Goal: Transaction & Acquisition: Purchase product/service

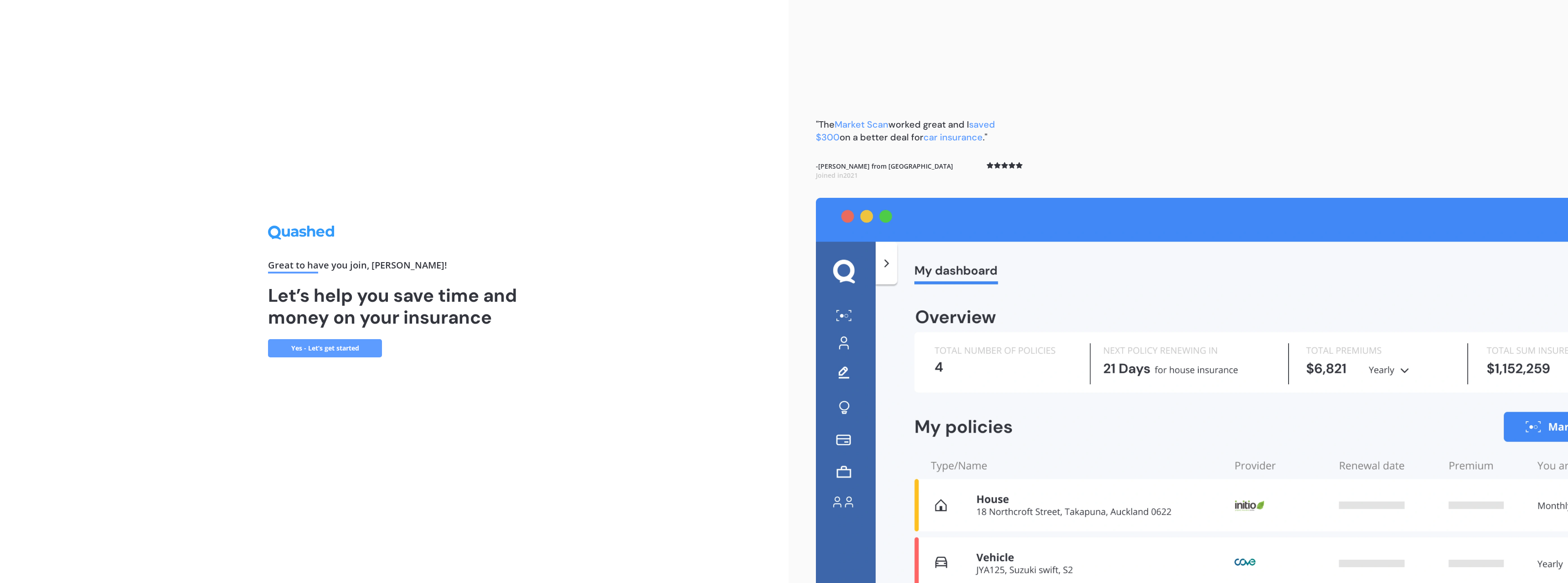
click at [355, 351] on link "Yes - Let’s get started" at bounding box center [324, 348] width 114 height 18
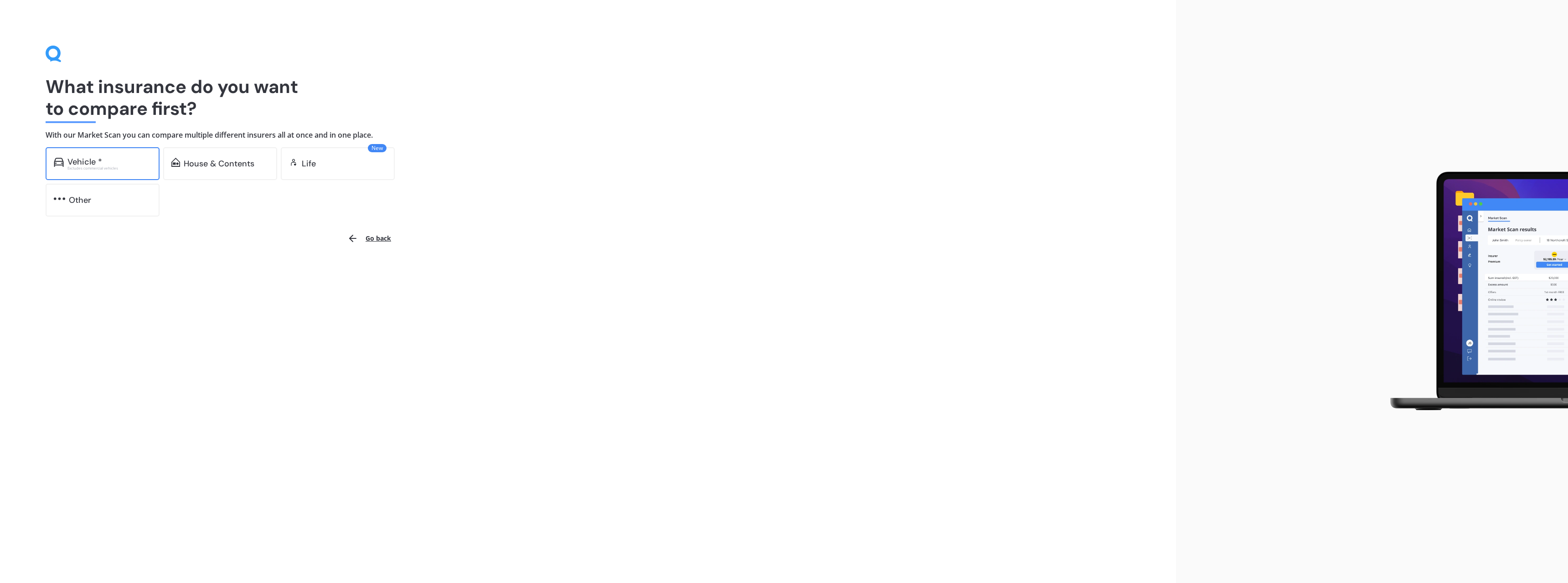
click at [136, 158] on div "Vehicle *" at bounding box center [109, 161] width 84 height 9
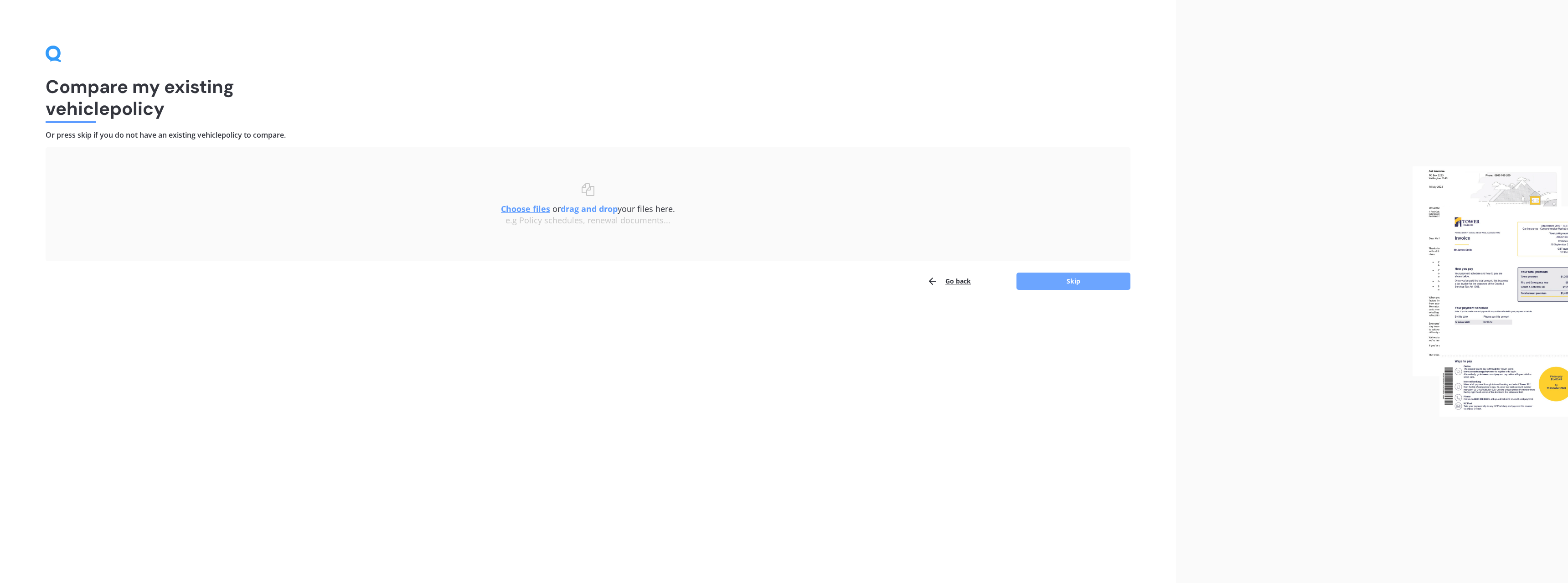
click at [1072, 273] on button "Skip" at bounding box center [1073, 281] width 114 height 17
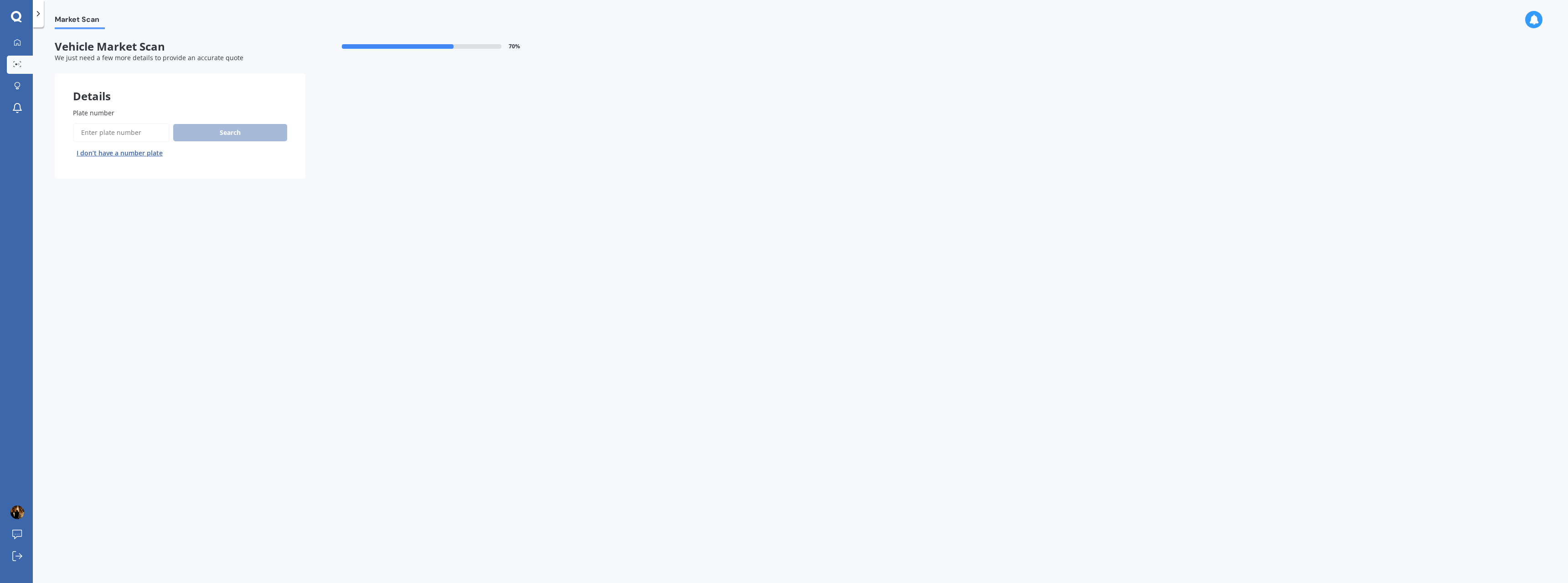
click at [130, 127] on input "Plate number" at bounding box center [121, 132] width 96 height 19
type input "JSL699"
click at [0, 0] on button "Next" at bounding box center [0, 0] width 0 height 0
select select "NISSAN"
select select "TIIDA"
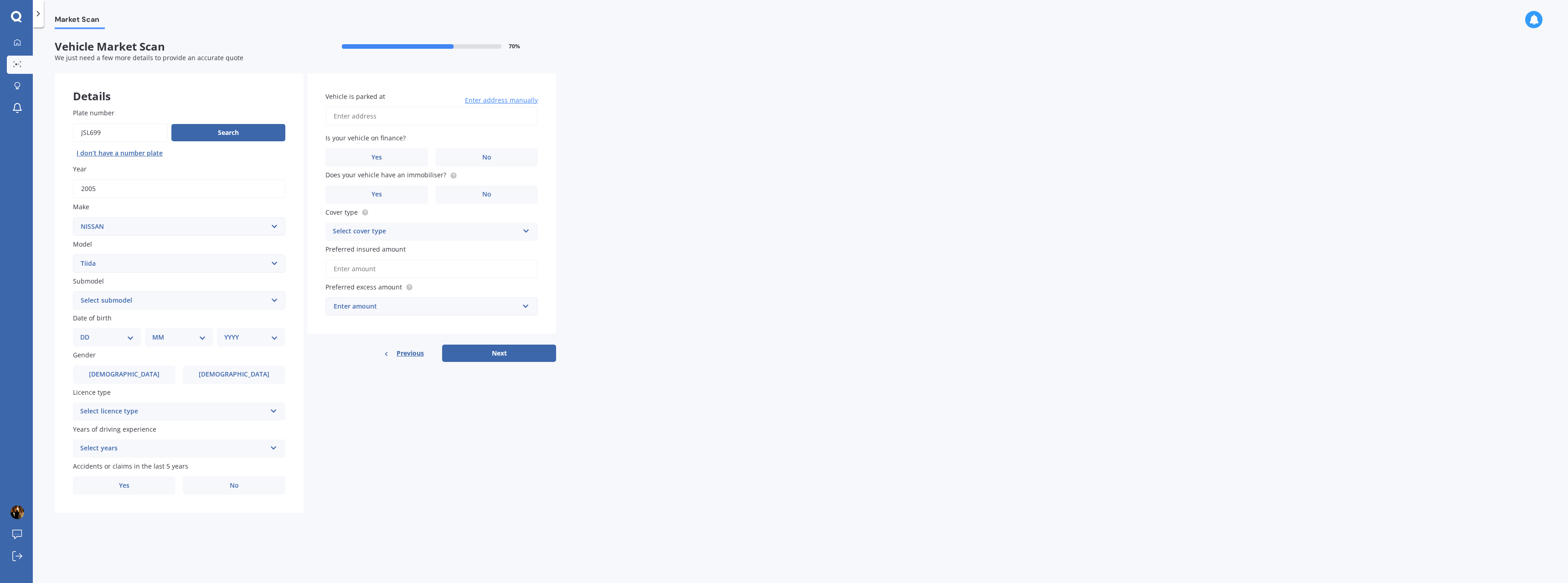
click at [150, 408] on div "Select licence type" at bounding box center [174, 412] width 186 height 11
click at [130, 432] on div "NZ Full" at bounding box center [179, 430] width 211 height 17
click at [136, 446] on div "Select years" at bounding box center [174, 448] width 186 height 11
click at [121, 526] on div "1 year" at bounding box center [179, 532] width 211 height 17
click at [134, 487] on label "Yes" at bounding box center [124, 486] width 102 height 18
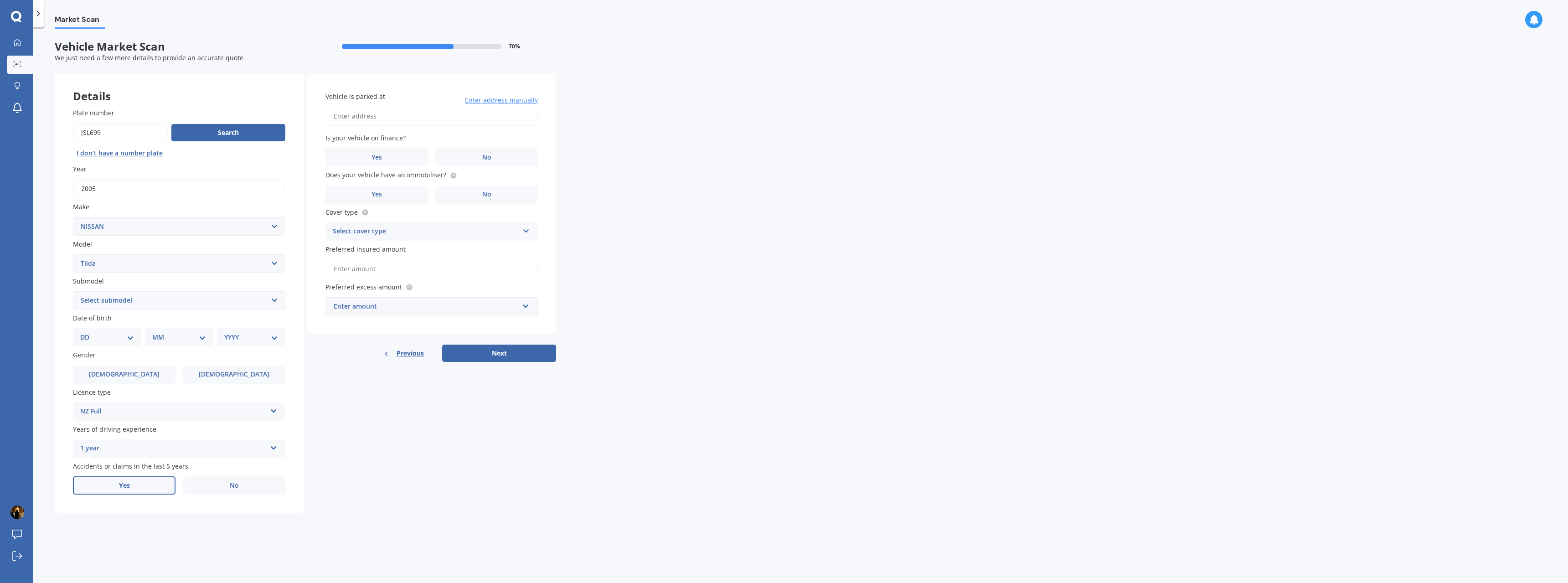
click at [0, 0] on input "Yes" at bounding box center [0, 0] width 0 height 0
click at [200, 489] on label "No" at bounding box center [234, 486] width 102 height 18
click at [0, 0] on input "No" at bounding box center [0, 0] width 0 height 0
click at [394, 121] on input "Vehicle is parked at" at bounding box center [432, 116] width 213 height 19
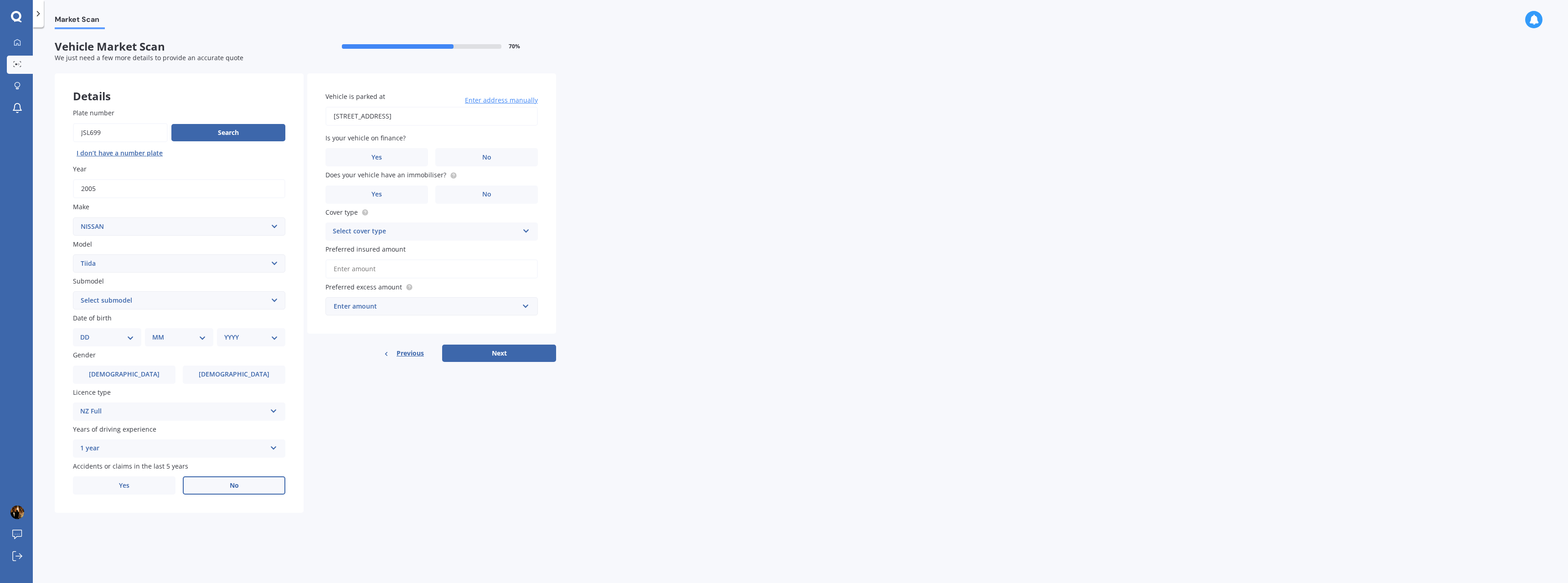
drag, startPoint x: 388, startPoint y: 117, endPoint x: 554, endPoint y: 105, distance: 166.4
click at [555, 107] on div "Vehicle is parked at [STREET_ADDRESS] Enter address manually Is your vehicle on…" at bounding box center [431, 204] width 249 height 261
click at [330, 96] on span "Vehicle is parked at" at bounding box center [356, 96] width 60 height 8
click at [330, 106] on input "[STREET_ADDRESS]" at bounding box center [432, 116] width 213 height 19
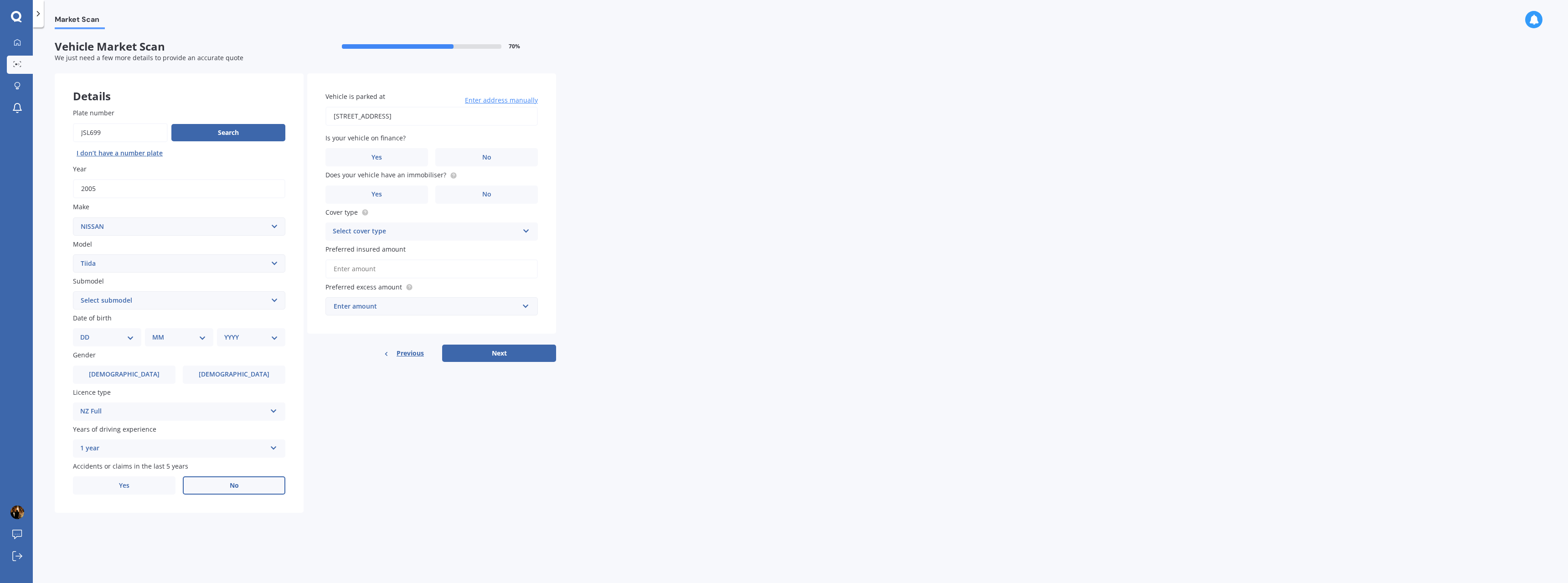
type input "[STREET_ADDRESS]"
click at [456, 156] on label "No" at bounding box center [486, 157] width 102 height 18
click at [0, 0] on input "No" at bounding box center [0, 0] width 0 height 0
click at [417, 202] on label "Yes" at bounding box center [377, 195] width 102 height 18
click at [0, 0] on input "Yes" at bounding box center [0, 0] width 0 height 0
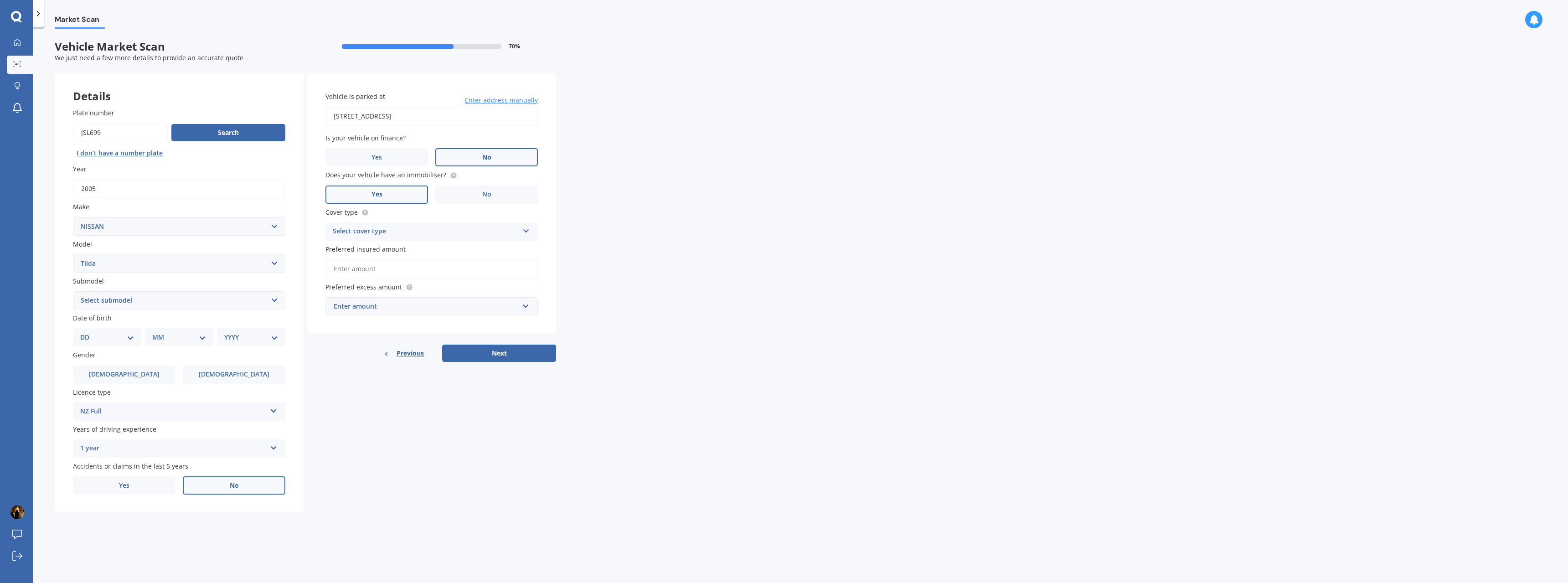
click at [418, 235] on div "Select cover type" at bounding box center [426, 231] width 186 height 11
click at [409, 249] on div "Comprehensive" at bounding box center [431, 250] width 211 height 17
click at [377, 268] on input "Preferred insured amount" at bounding box center [432, 269] width 213 height 19
type input "$5,000"
click at [422, 323] on div "Enter amount" at bounding box center [426, 324] width 185 height 10
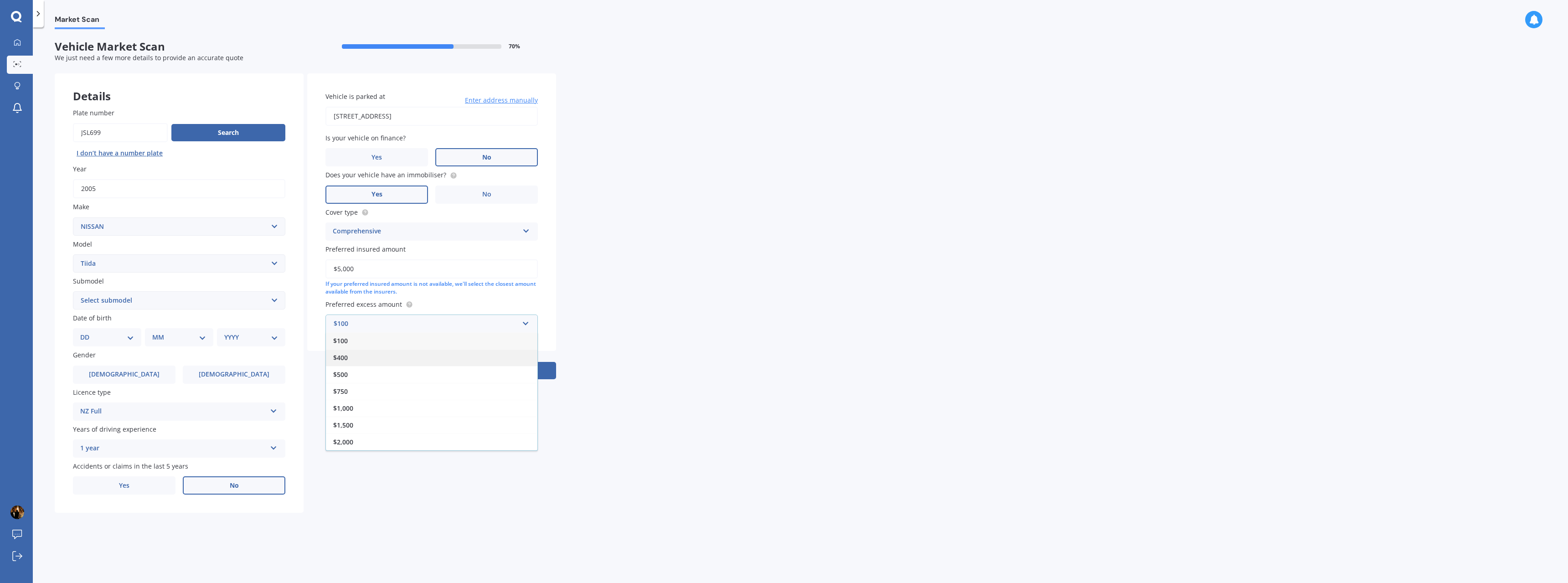
click at [416, 363] on div "$400" at bounding box center [431, 358] width 211 height 17
click at [413, 319] on div "$400" at bounding box center [426, 324] width 185 height 10
click at [413, 324] on input "text" at bounding box center [429, 324] width 205 height 17
click at [409, 371] on div "$500" at bounding box center [431, 374] width 211 height 17
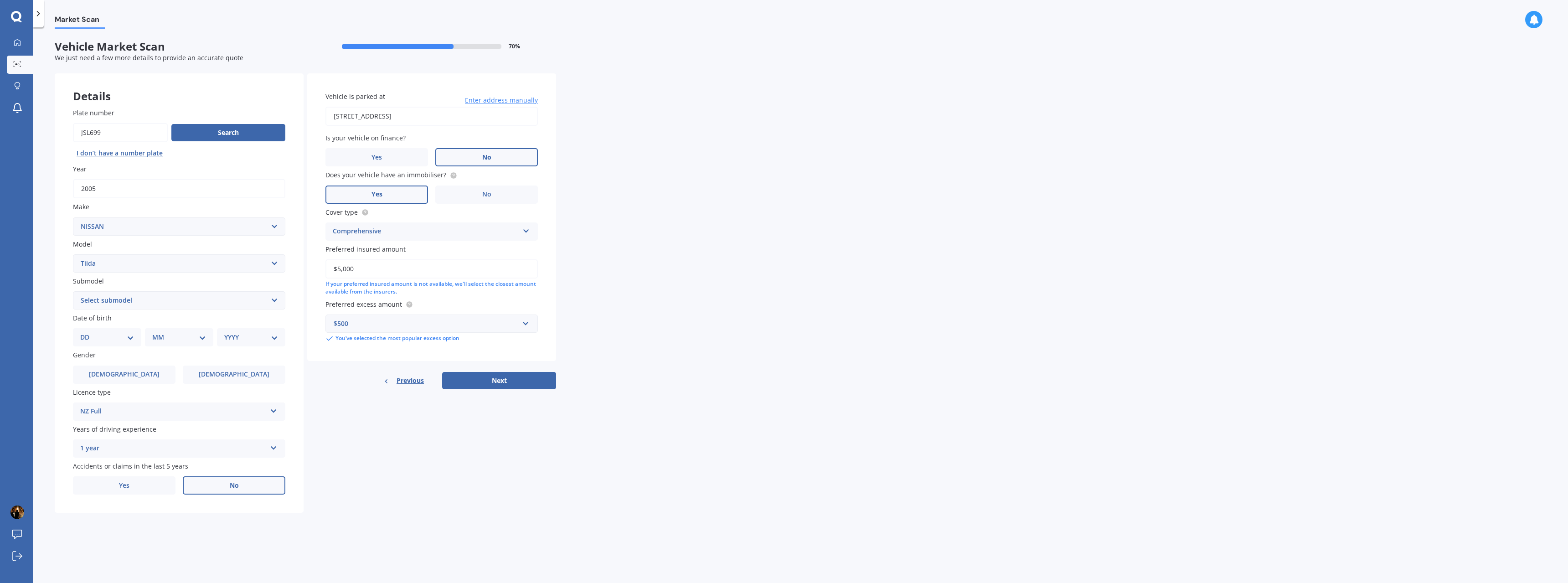
click at [491, 371] on div "Vehicle is parked at [STREET_ADDRESS] Enter address manually Is your vehicle on…" at bounding box center [431, 231] width 249 height 316
click at [491, 373] on button "Next" at bounding box center [499, 380] width 114 height 17
click at [172, 304] on select "Select submodel (All)" at bounding box center [180, 300] width 213 height 18
select select "(ALL)"
click at [73, 291] on select "Select submodel (All)" at bounding box center [180, 300] width 213 height 18
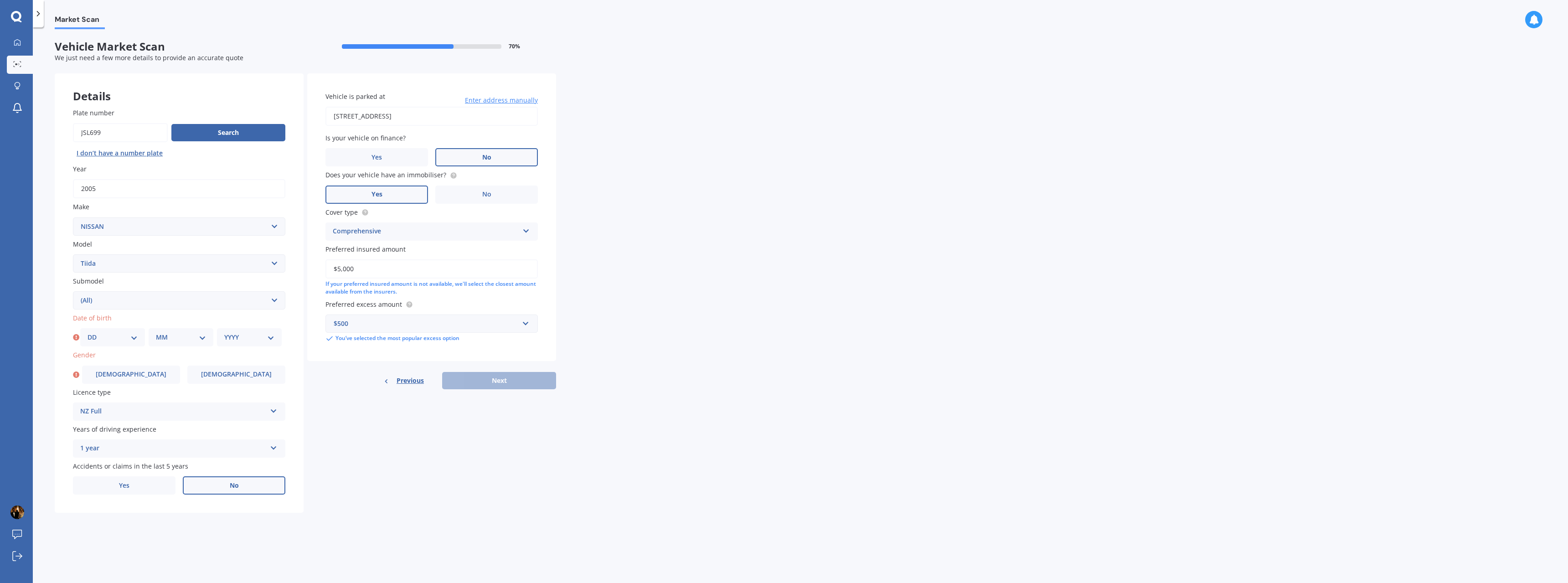
click at [131, 338] on select "DD 01 02 03 04 05 06 07 08 09 10 11 12 13 14 15 16 17 18 19 20 21 22 23 24 25 2…" at bounding box center [112, 338] width 50 height 10
click at [87, 333] on select "DD 01 02 03 04 05 06 07 08 09 10 11 12 13 14 15 16 17 18 19 20 21 22 23 24 25 2…" at bounding box center [112, 338] width 50 height 10
click at [168, 342] on select "MM 01 02 03 04 05 06 07 08 09 10 11 12" at bounding box center [181, 338] width 50 height 10
click at [119, 343] on select "DD 01 02 03 04 05 06 07 08 09 10 11 12 13 14 15 16 17 18 19 20 21 22 23 24 25 2…" at bounding box center [112, 338] width 50 height 10
select select "14"
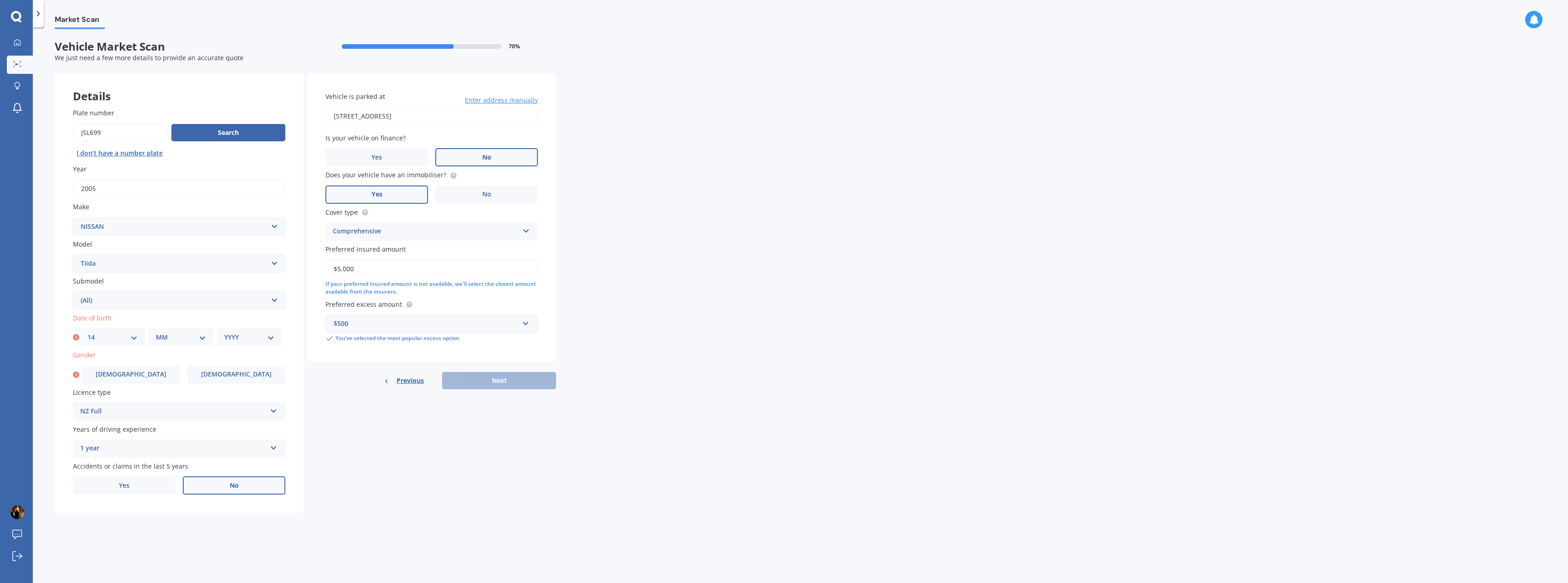
click at [87, 333] on select "DD 01 02 03 04 05 06 07 08 09 10 11 12 13 14 15 16 17 18 19 20 21 22 23 24 25 2…" at bounding box center [112, 338] width 50 height 10
click at [197, 341] on select "MM 01 02 03 04 05 06 07 08 09 10 11 12" at bounding box center [181, 338] width 50 height 10
select select "08"
click at [156, 333] on select "MM 01 02 03 04 05 06 07 08 09 10 11 12" at bounding box center [181, 338] width 50 height 10
click at [236, 343] on div "YYYY 2025 2024 2023 2022 2021 2020 2019 2018 2017 2016 2015 2014 2013 2012 2011…" at bounding box center [249, 338] width 65 height 18
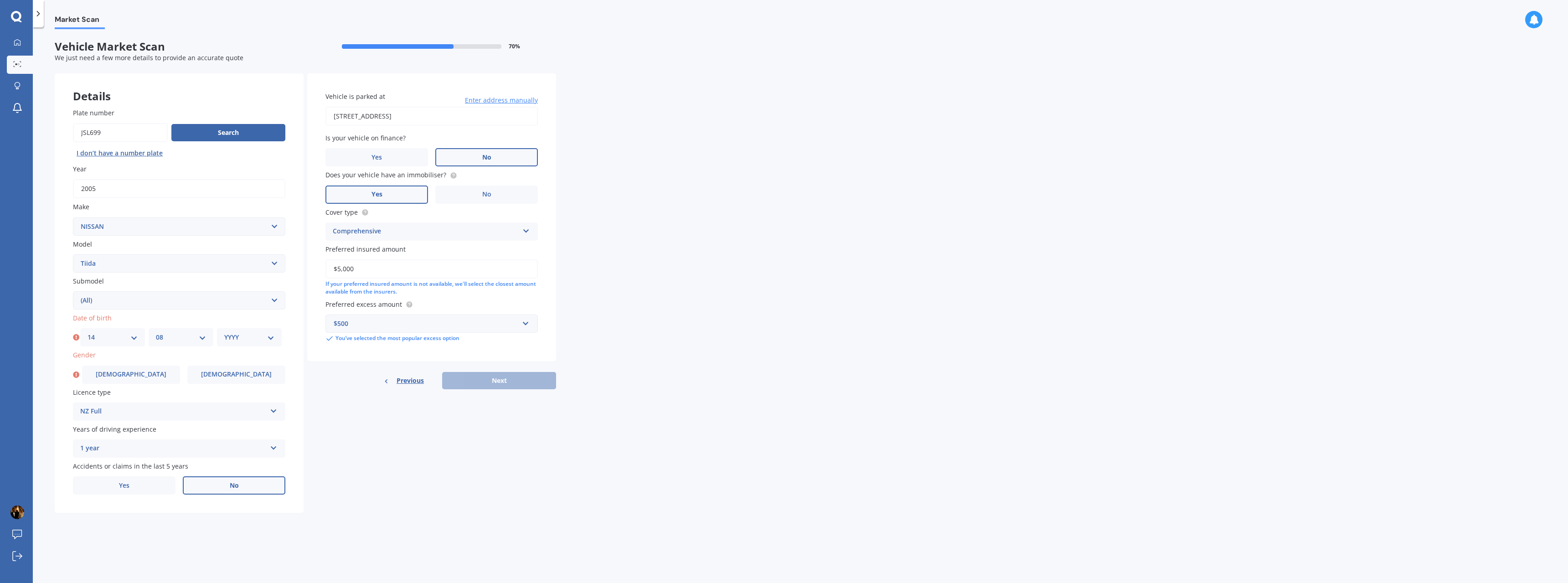
click at [239, 340] on select "YYYY 2025 2024 2023 2022 2021 2020 2019 2018 2017 2016 2015 2014 2013 2012 2011…" at bounding box center [249, 338] width 50 height 10
select select "1990"
click at [224, 333] on select "YYYY 2025 2024 2023 2022 2021 2020 2019 2018 2017 2016 2015 2014 2013 2012 2011…" at bounding box center [249, 338] width 50 height 10
click at [147, 373] on label "[DEMOGRAPHIC_DATA]" at bounding box center [131, 375] width 98 height 18
click at [0, 0] on input "[DEMOGRAPHIC_DATA]" at bounding box center [0, 0] width 0 height 0
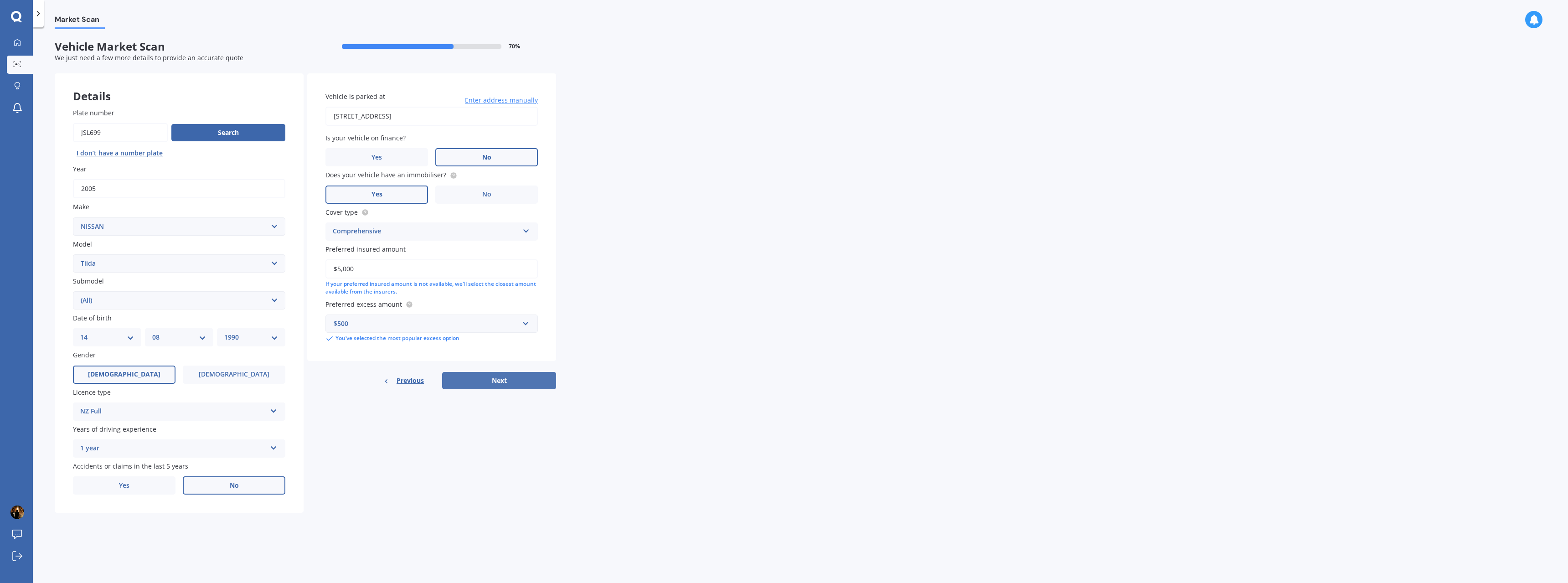
click at [481, 378] on button "Next" at bounding box center [499, 380] width 114 height 17
select select "14"
select select "08"
select select "1990"
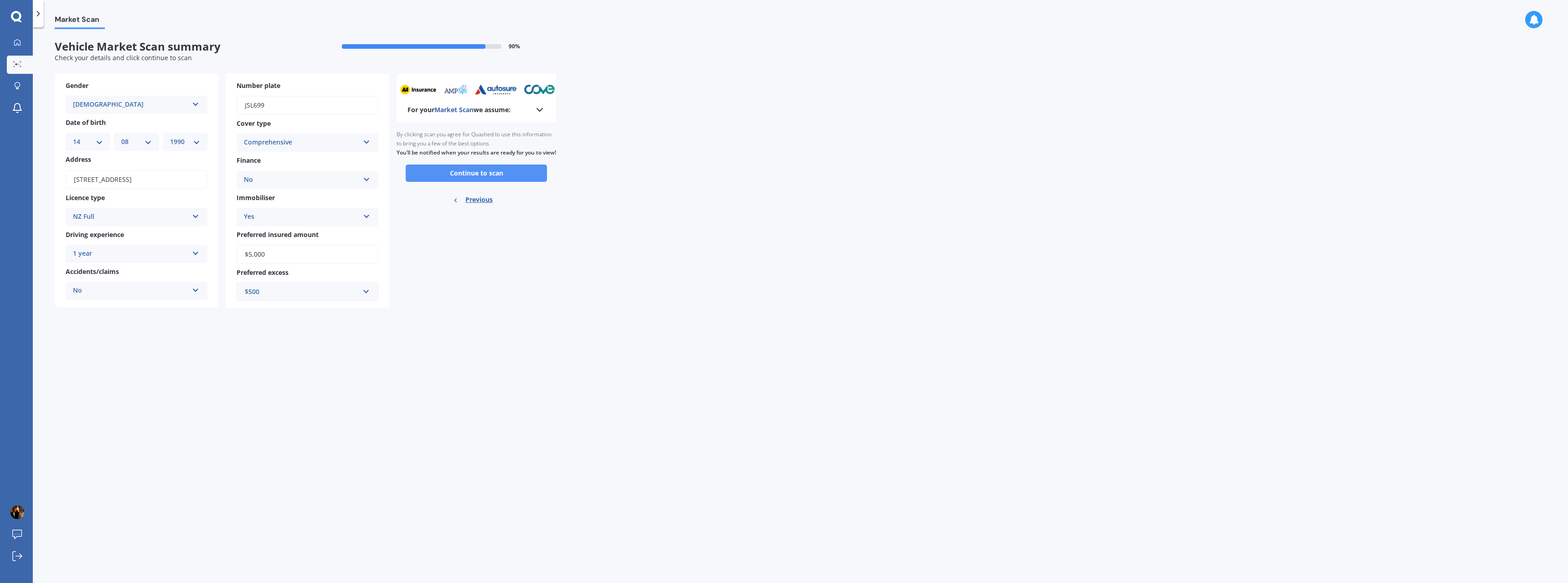
click at [441, 180] on button "Continue to scan" at bounding box center [476, 173] width 141 height 17
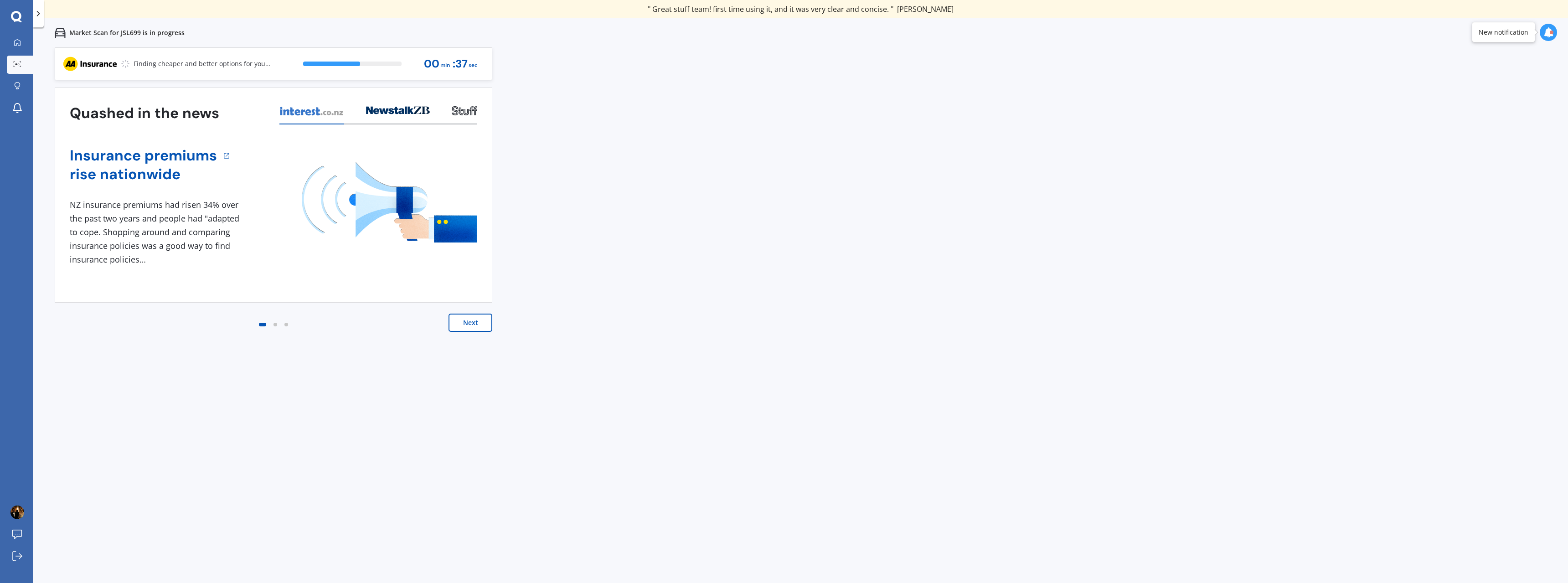
click at [472, 329] on button "Next" at bounding box center [471, 323] width 44 height 18
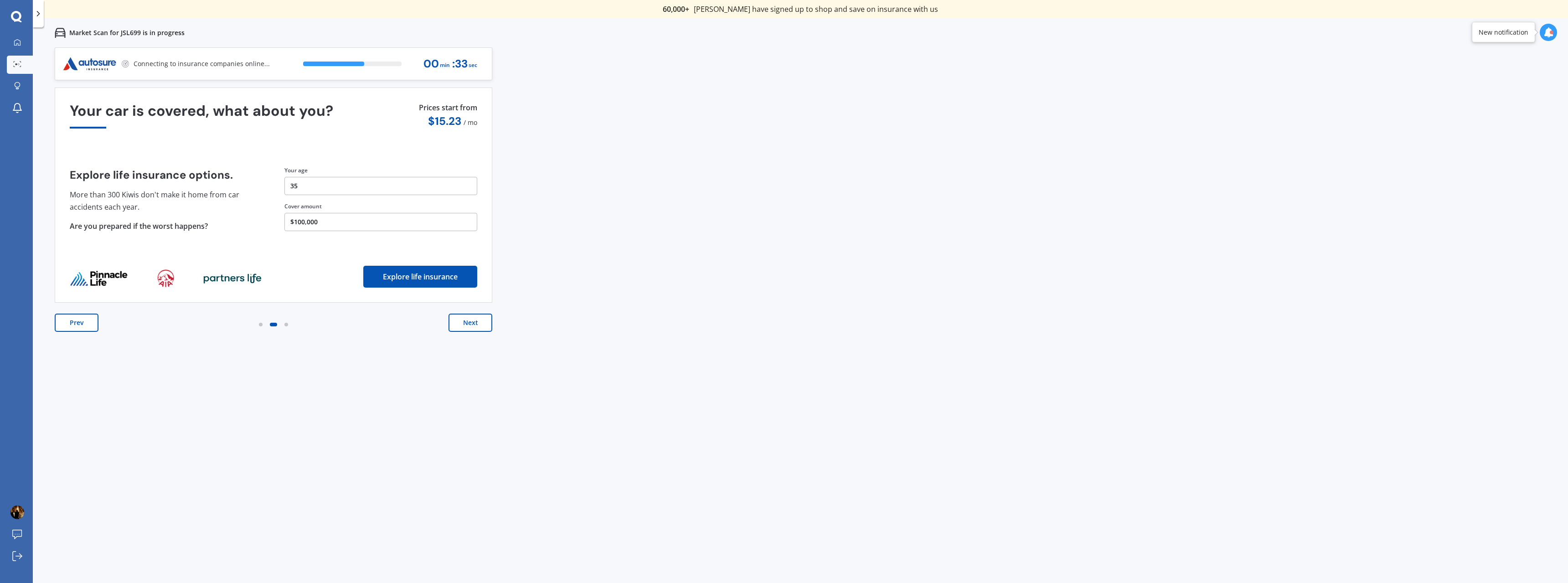
click at [472, 329] on button "Next" at bounding box center [471, 323] width 44 height 18
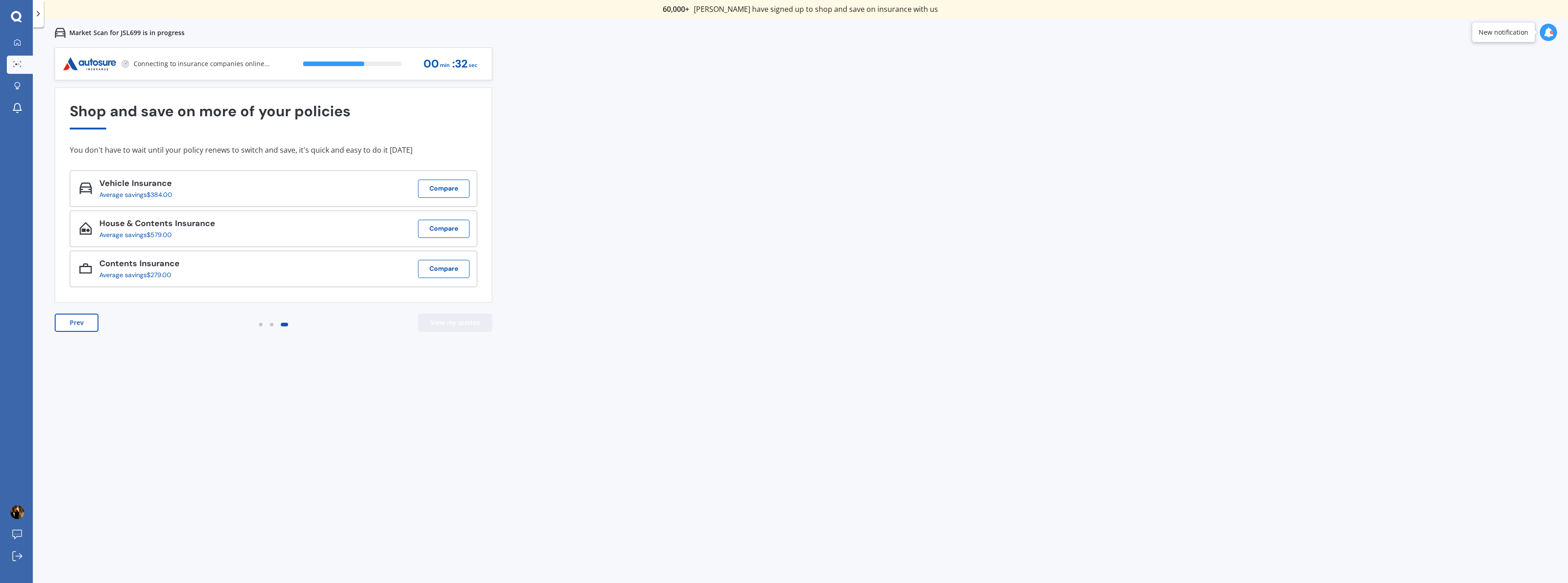
click at [472, 329] on button "View my quotes" at bounding box center [455, 323] width 74 height 18
click at [431, 68] on div "View my quotes" at bounding box center [439, 64] width 55 height 22
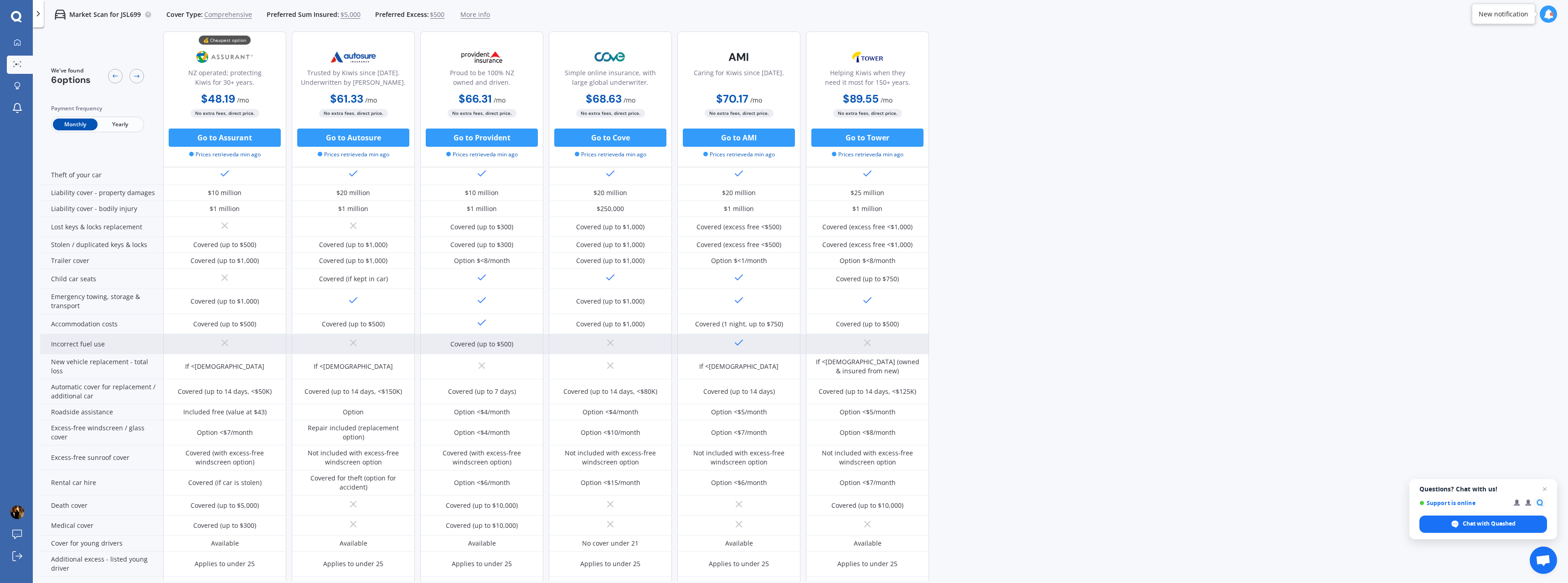
scroll to position [228, 0]
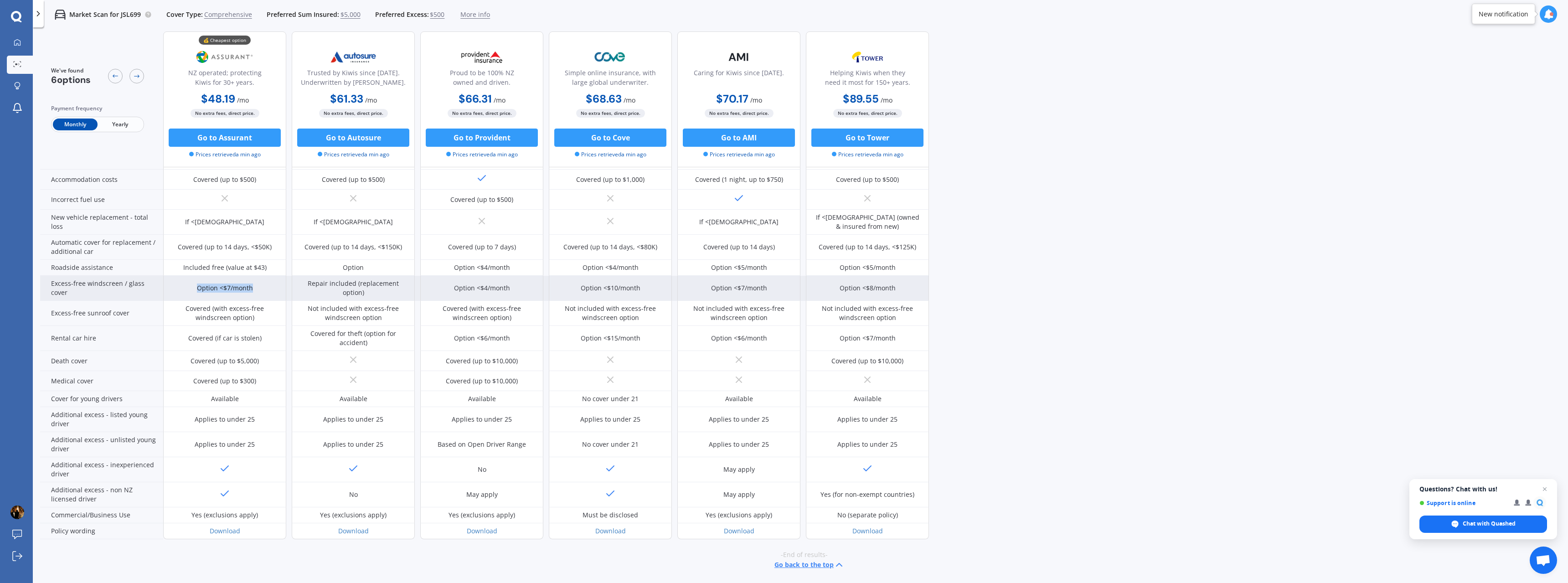
drag, startPoint x: 199, startPoint y: 288, endPoint x: 252, endPoint y: 292, distance: 53.2
click at [252, 292] on div "Option <$7/month" at bounding box center [224, 288] width 56 height 9
click at [205, 293] on div "Option <$7/month" at bounding box center [224, 289] width 123 height 25
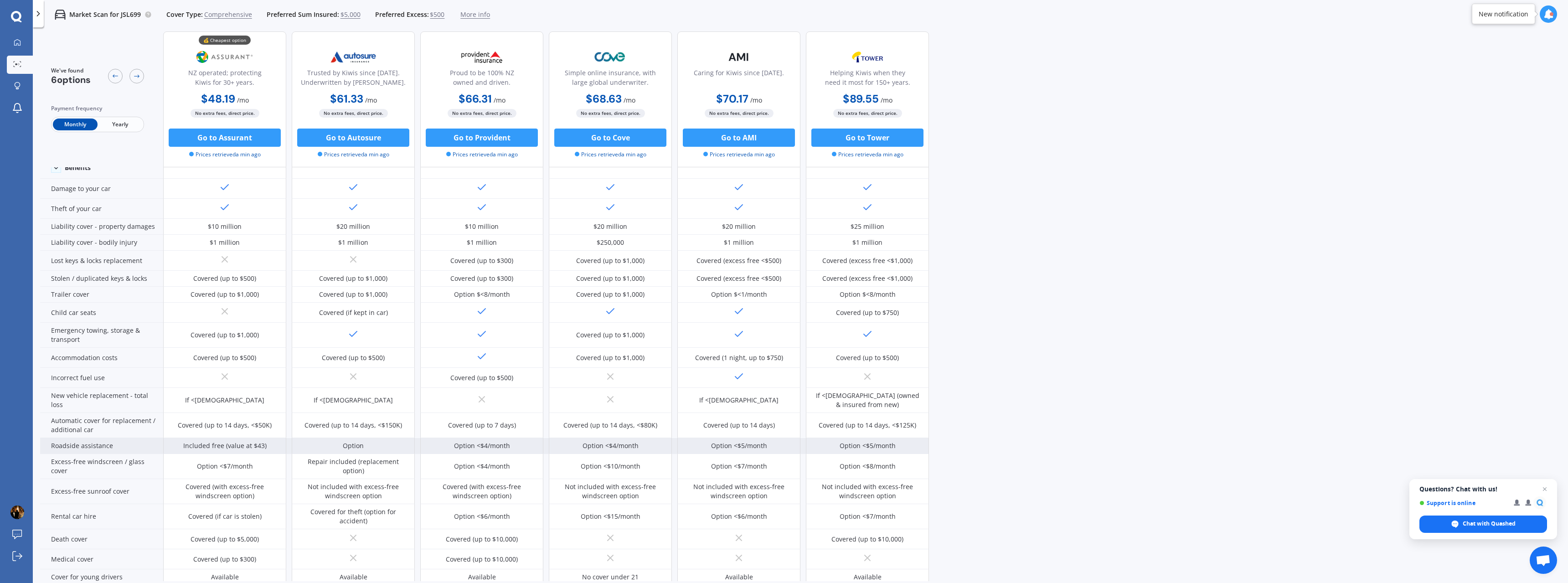
scroll to position [46, 0]
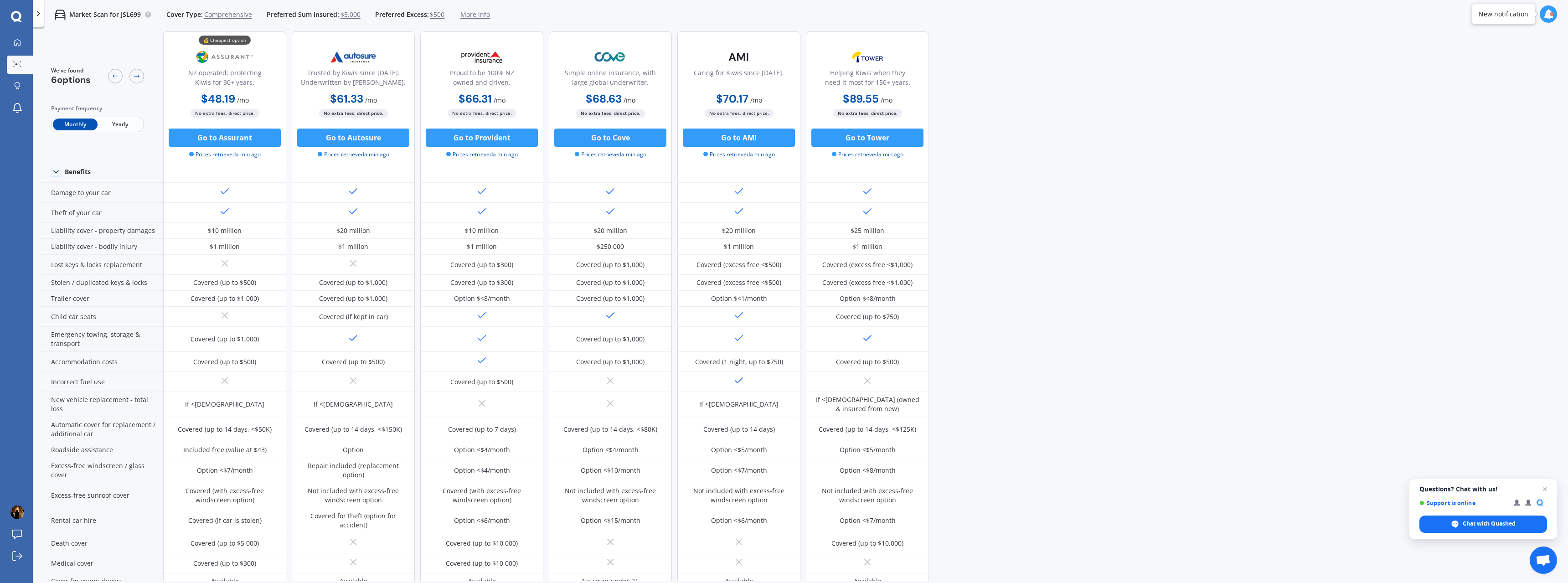
click at [110, 104] on div "Payment frequency" at bounding box center [97, 108] width 93 height 9
click at [111, 115] on div "Payment frequency Monthly Yearly" at bounding box center [97, 118] width 93 height 28
click at [115, 126] on span "Yearly" at bounding box center [120, 125] width 45 height 12
click at [206, 130] on button "Go to Assurant" at bounding box center [224, 138] width 112 height 18
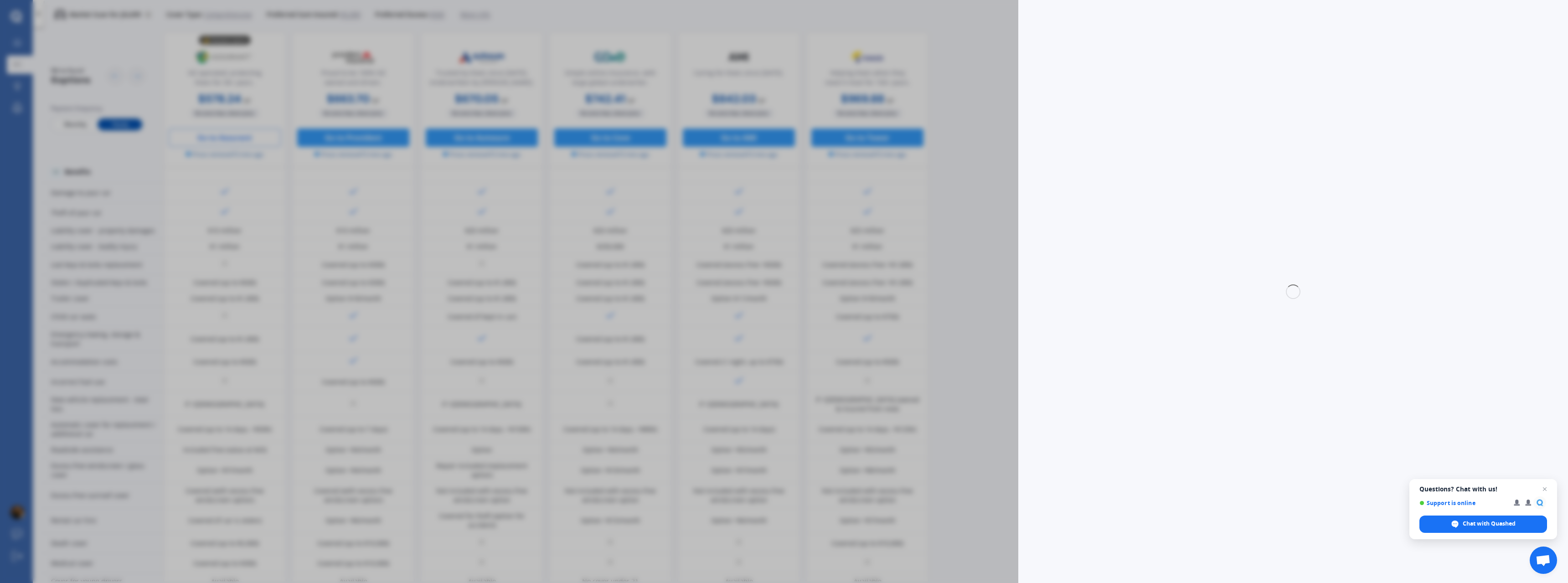
select select "full"
select select "0"
select select "Manawatu / Wanganui"
select select "NISSAN"
select select "TIIDA"
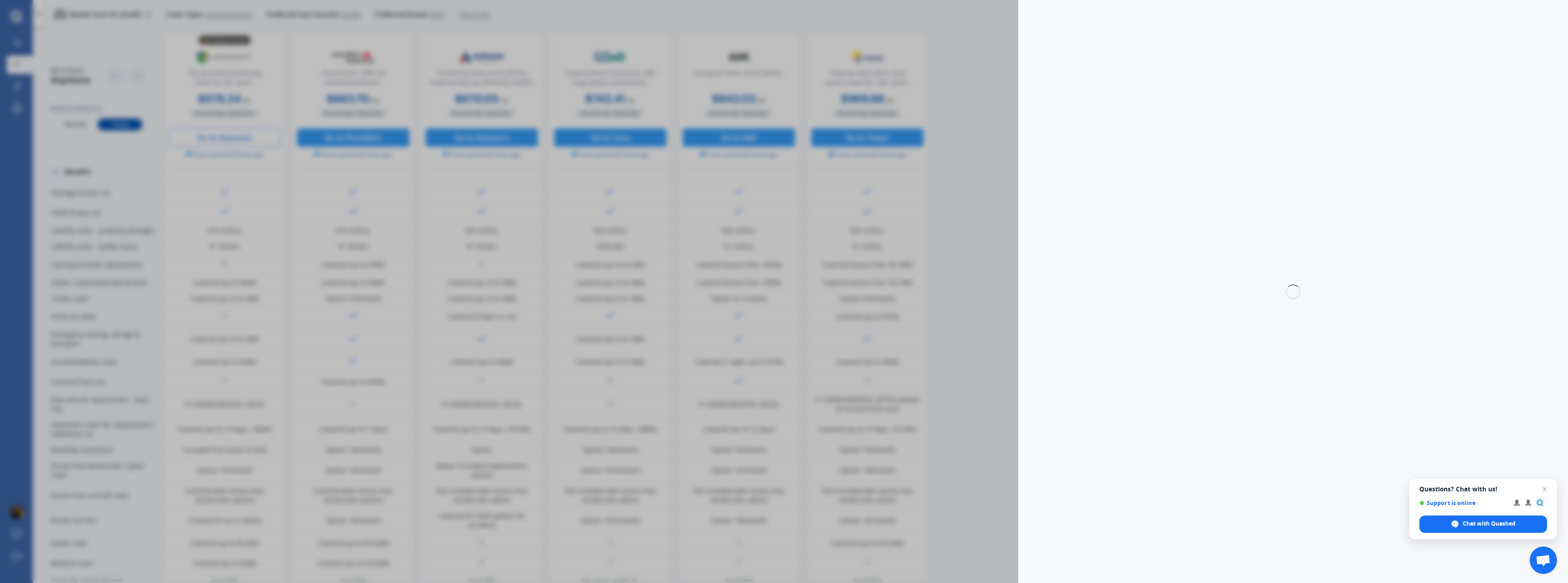
select select "(ALL)"
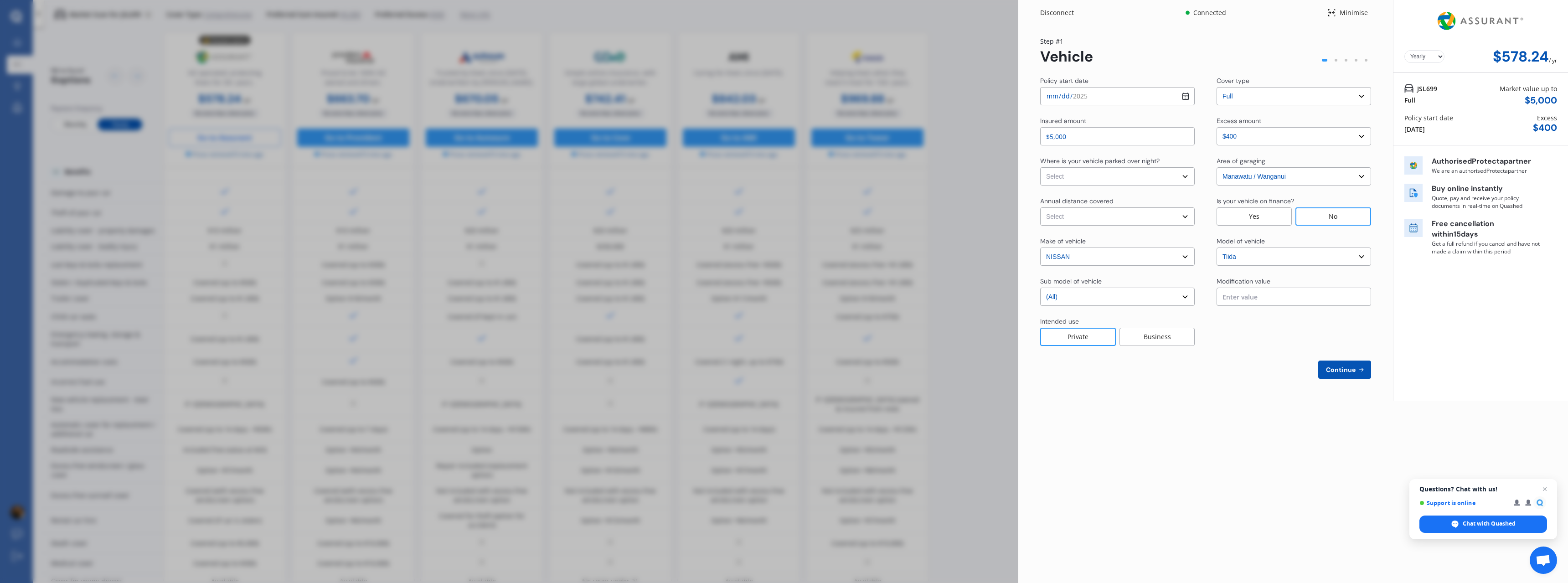
click at [1117, 220] on select "Select Low (less than 15,000km per year) Average (15,000-30,000km per year) Hig…" at bounding box center [1117, 216] width 155 height 18
select select "15000"
click at [1040, 207] on select "Select Low (less than 15,000km per year) Average (15,000-30,000km per year) Hig…" at bounding box center [1117, 216] width 155 height 18
click at [1112, 179] on select "Select In a garage On own property On street or road" at bounding box center [1117, 176] width 155 height 18
select select "On own property"
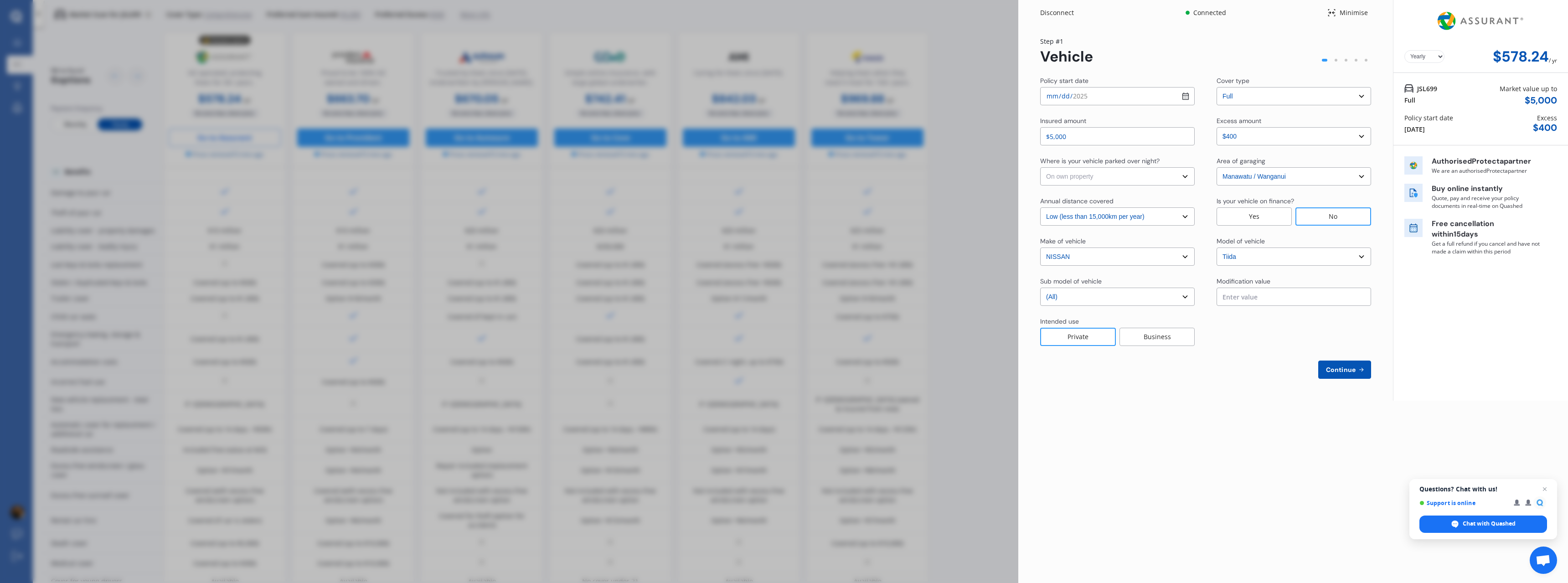
click at [1040, 167] on select "Select In a garage On own property On street or road" at bounding box center [1117, 176] width 155 height 18
click at [1337, 370] on span "Continue" at bounding box center [1341, 369] width 33 height 7
select select "Mr"
select select "14"
select select "08"
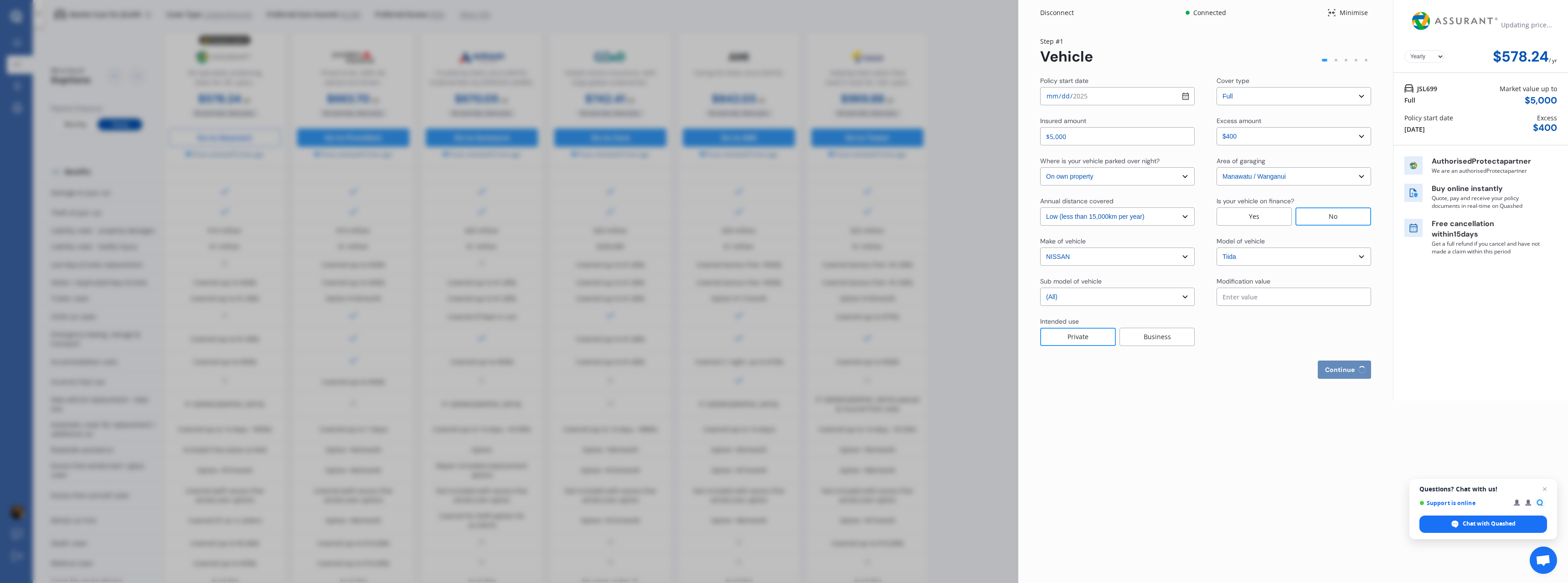
select select "1990"
select select "full"
select select "less than 1 year"
select select "[GEOGRAPHIC_DATA]"
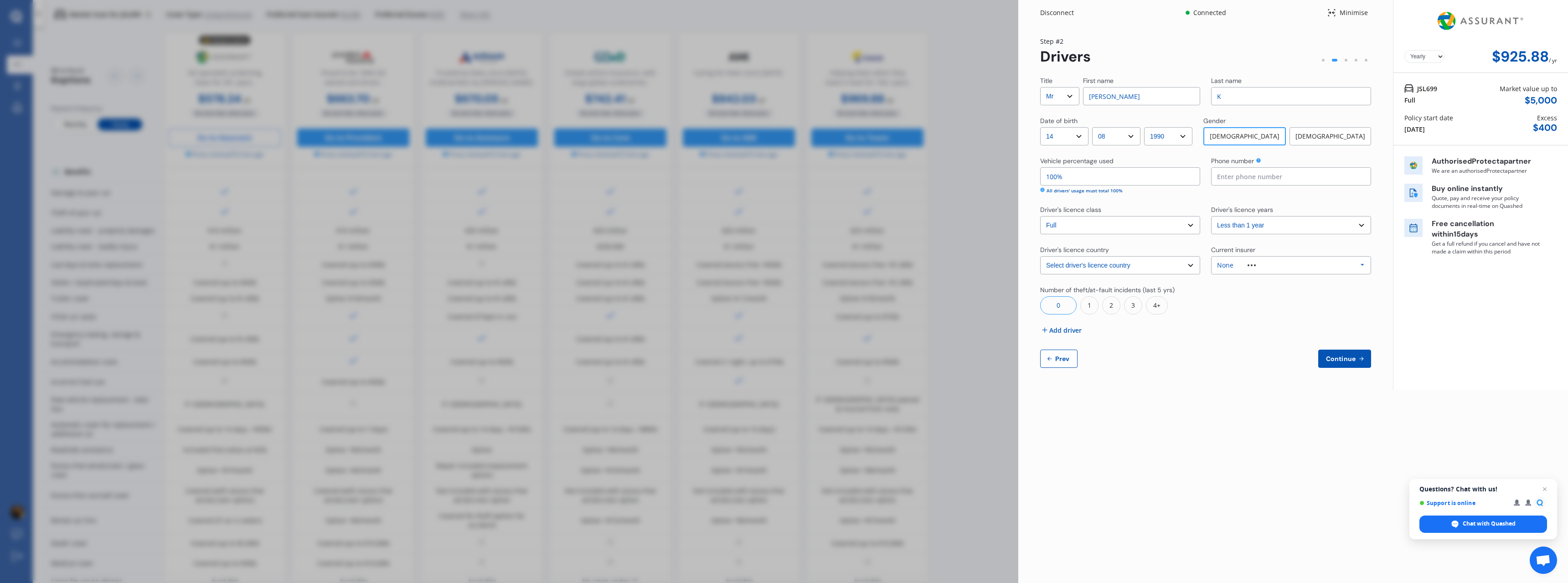
click at [1067, 359] on span "Prev" at bounding box center [1063, 358] width 18 height 7
select select "full"
select select "0"
select select "On own property"
select select "Manawatu / Wanganui"
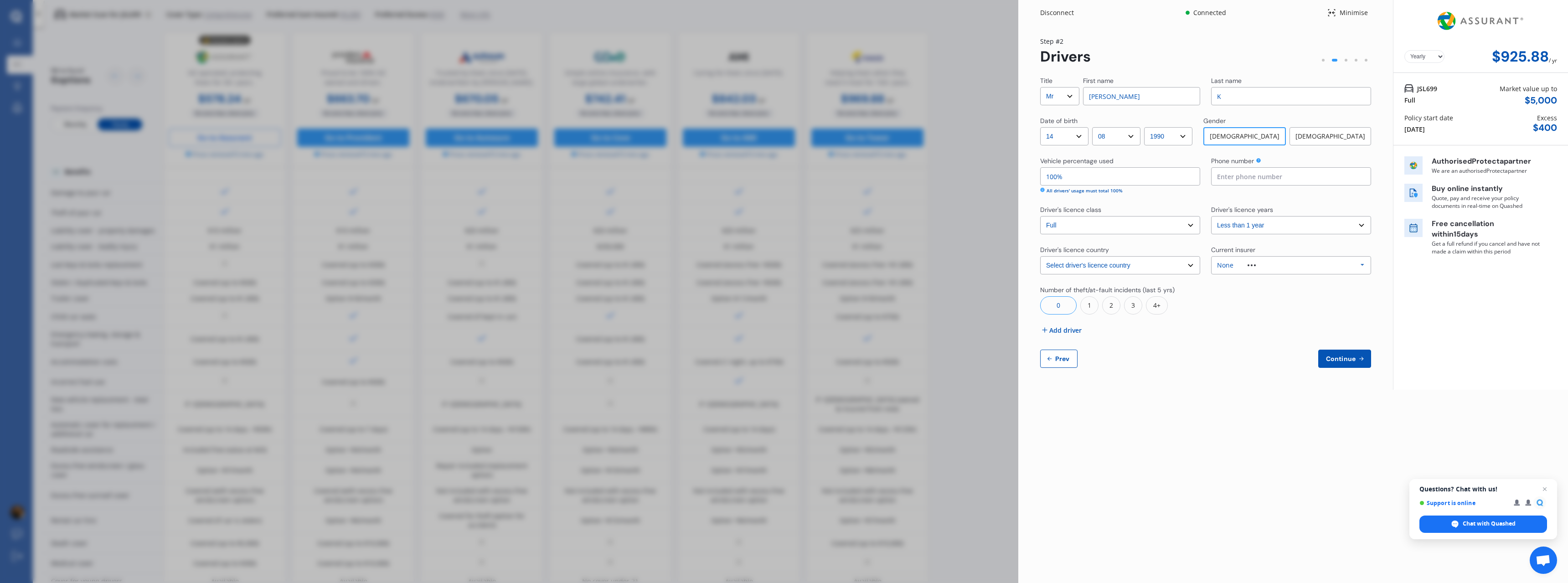
select select "15000"
select select "NISSAN"
select select "TIIDA"
select select "(ALL)"
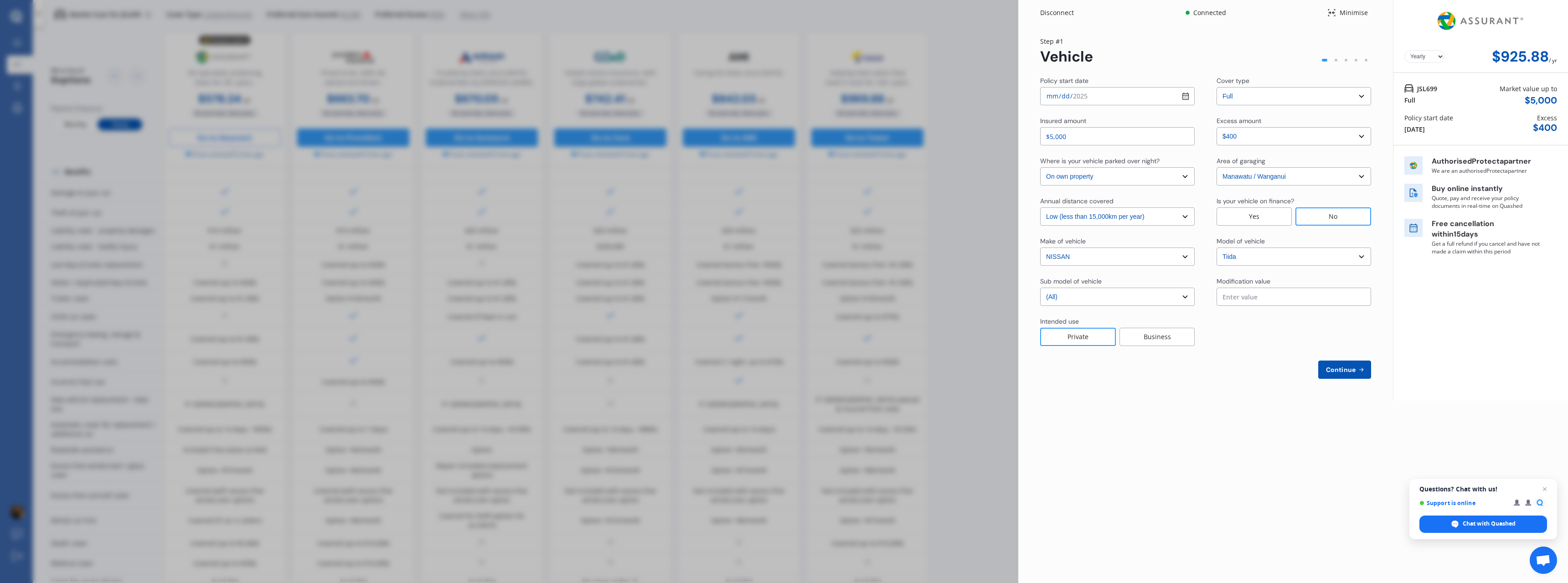
click at [1435, 52] on select "Yearly Monthly" at bounding box center [1424, 56] width 40 height 12
select select "Monthly"
click at [1404, 50] on select "Yearly Monthly" at bounding box center [1424, 56] width 40 height 12
click at [968, 147] on div "Disconnect Connected Minimise Yearly Monthly $77.23 / mo Step # 1 Vehicle Polic…" at bounding box center [784, 291] width 1568 height 583
click at [633, 166] on div "Disconnect Connected Minimise Yearly Monthly $77.23 / mo Step # 1 Vehicle Polic…" at bounding box center [784, 291] width 1568 height 583
